Goal: Information Seeking & Learning: Learn about a topic

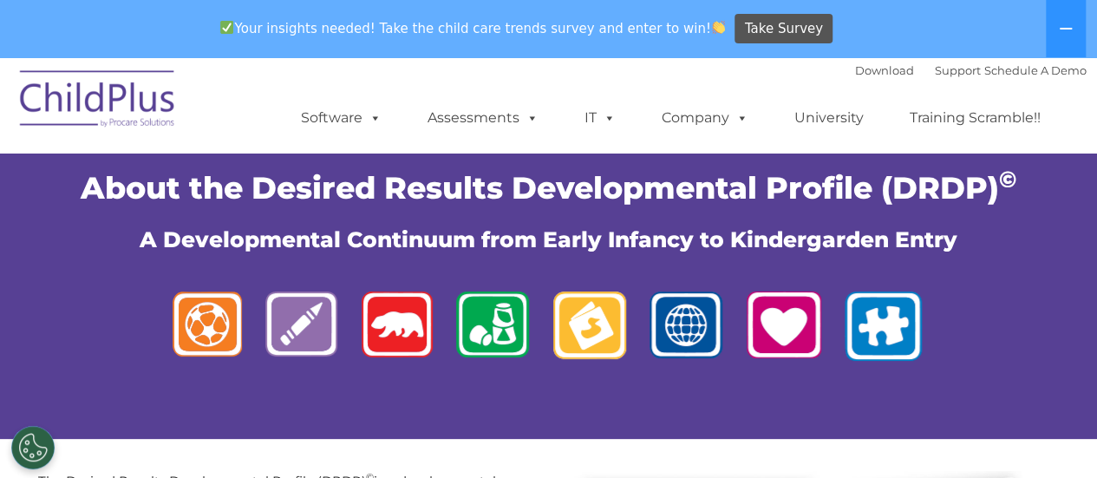
scroll to position [47, 0]
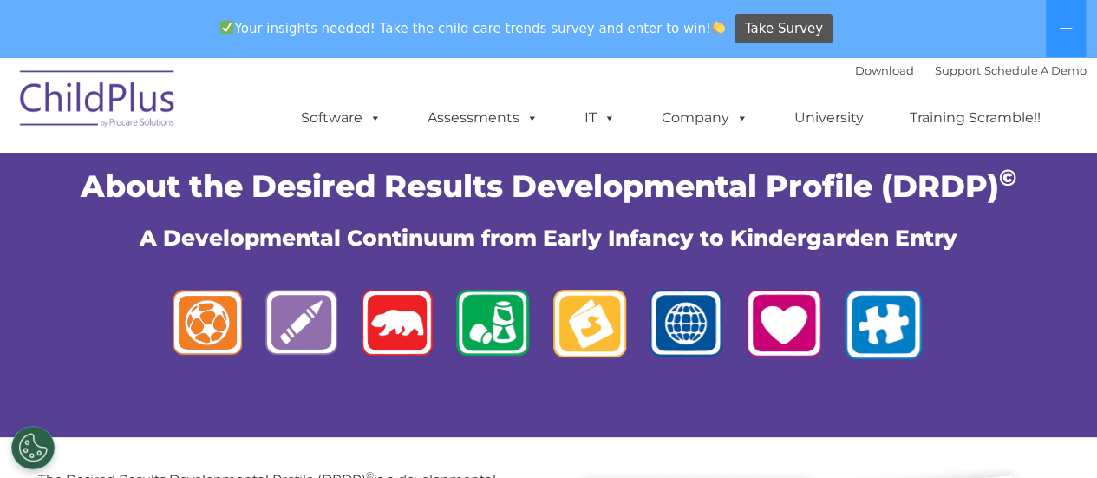
click at [511, 140] on ul "Software ChildPlus: The original and most widely-used Head Start data managemen…" at bounding box center [676, 117] width 820 height 69
click at [505, 122] on link "Assessments" at bounding box center [483, 118] width 146 height 35
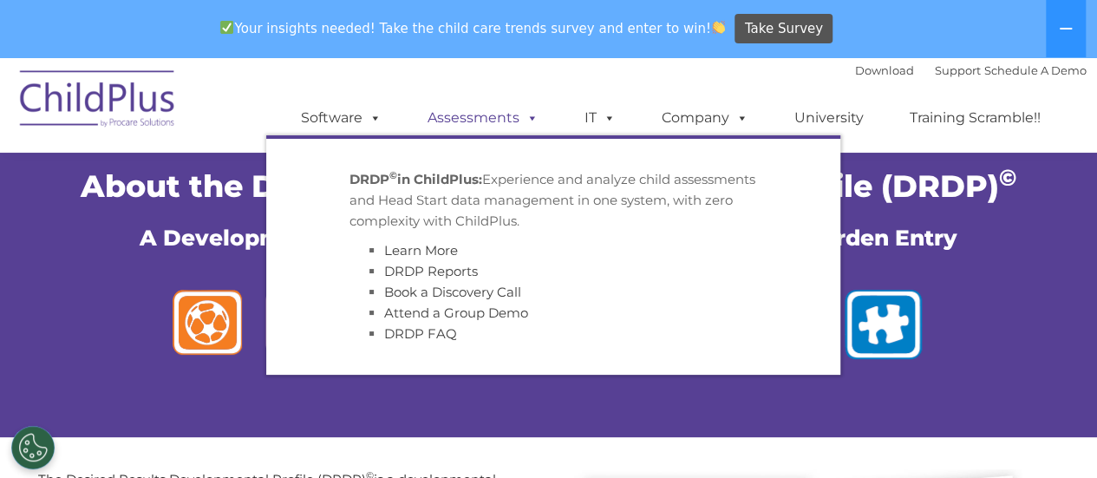
click at [511, 107] on link "Assessments" at bounding box center [483, 118] width 146 height 35
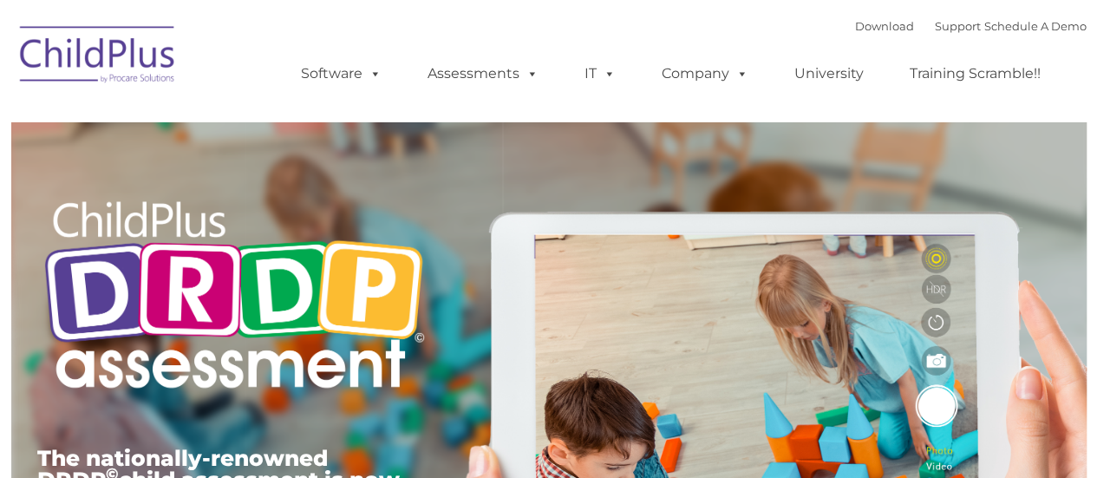
type input ""
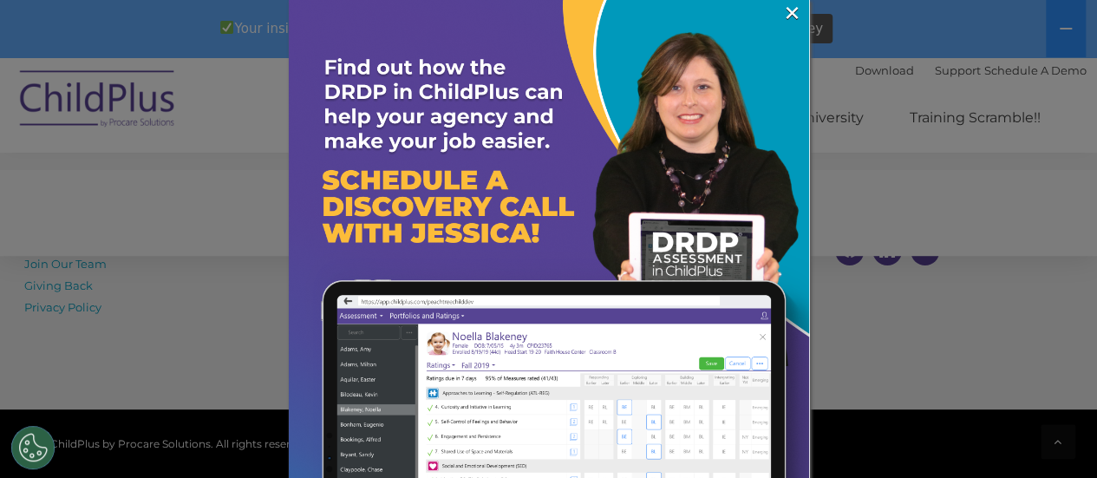
scroll to position [7128, 0]
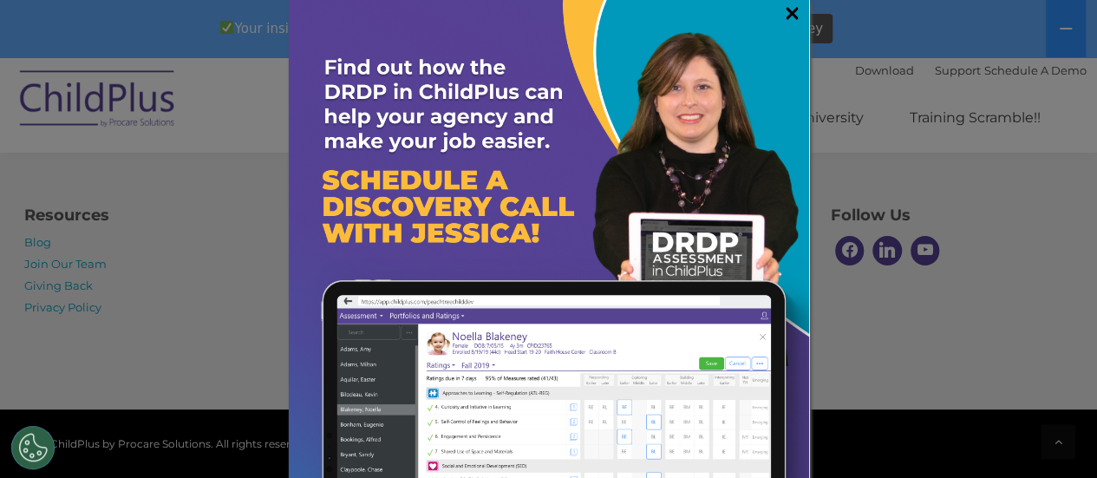
click at [785, 13] on link "×" at bounding box center [792, 12] width 20 height 17
